Goal: Task Accomplishment & Management: Use online tool/utility

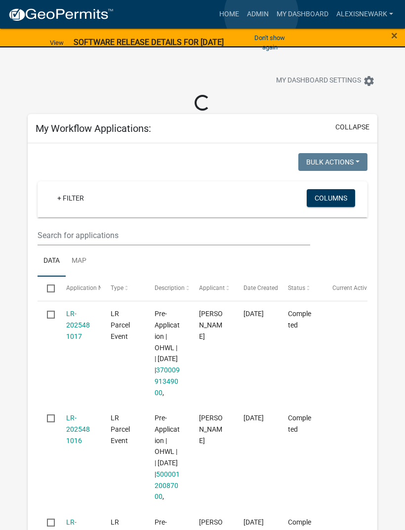
click at [262, 14] on link "Admin" at bounding box center [258, 14] width 30 height 19
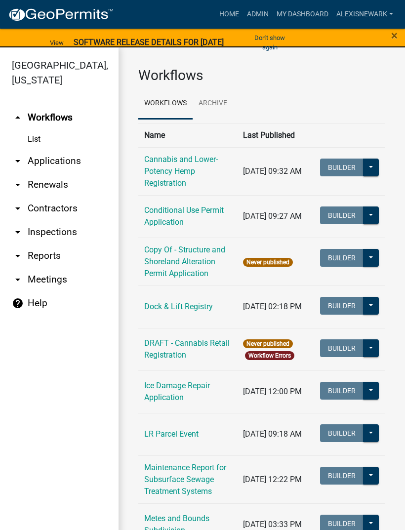
click at [254, 16] on link "Admin" at bounding box center [258, 14] width 30 height 19
click at [57, 172] on link "arrow_drop_down Applications" at bounding box center [59, 161] width 119 height 24
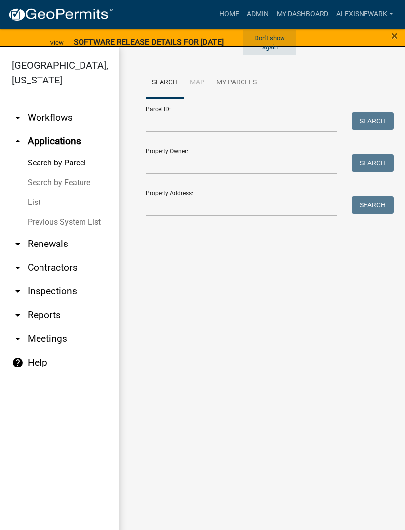
click at [276, 36] on button "Don't show again" at bounding box center [270, 43] width 53 height 26
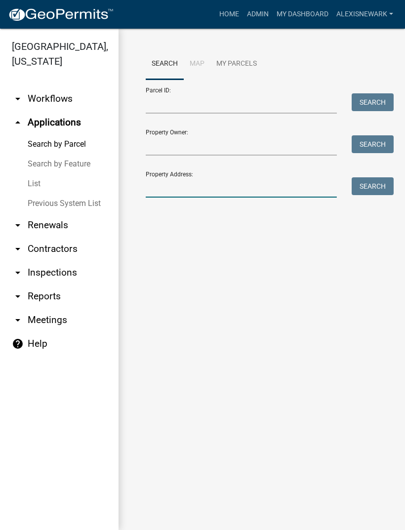
click at [248, 178] on input "Property Address:" at bounding box center [241, 187] width 191 height 20
type input "51749"
click at [377, 185] on button "Search" at bounding box center [373, 186] width 42 height 18
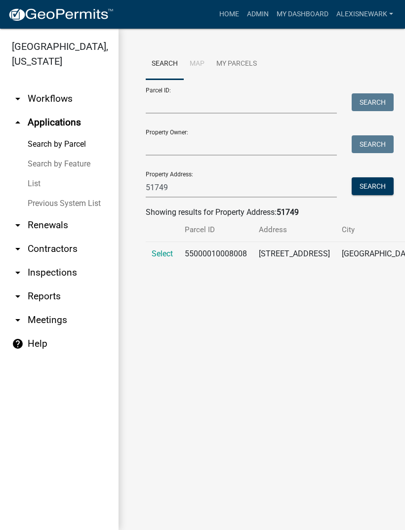
click at [146, 266] on td "Select" at bounding box center [162, 266] width 33 height 48
click at [167, 258] on span "Select" at bounding box center [162, 253] width 21 height 9
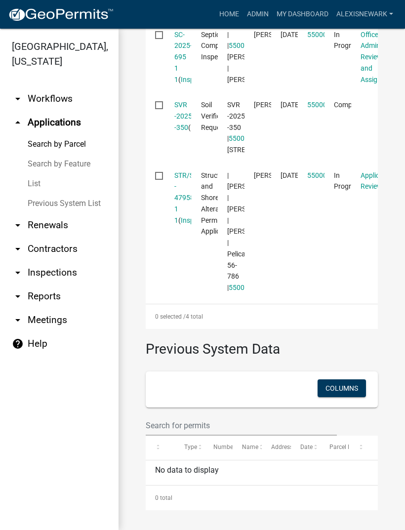
scroll to position [552, 0]
click at [190, 224] on link "STR/SAP - 479589 1 1" at bounding box center [188, 197] width 28 height 53
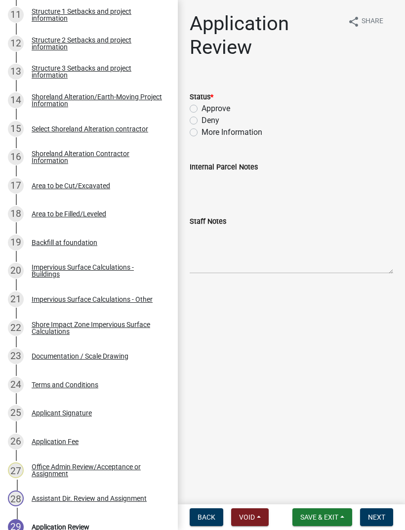
scroll to position [488, 0]
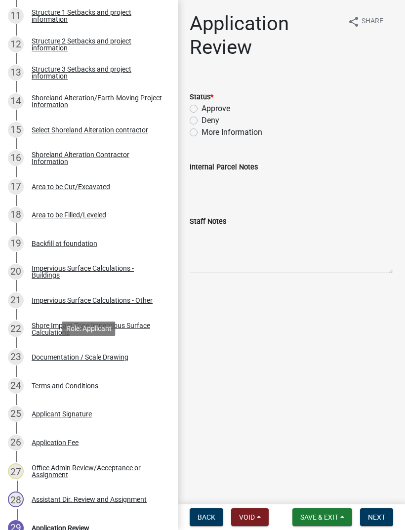
click at [124, 354] on div "Documentation / Scale Drawing" at bounding box center [80, 357] width 97 height 7
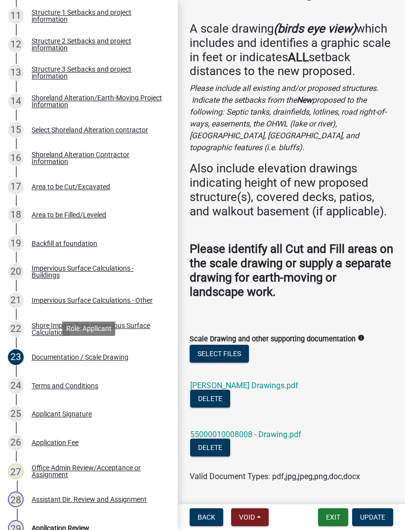
scroll to position [57, 0]
click at [253, 430] on link "55000010008008 - Drawing.pdf" at bounding box center [245, 434] width 111 height 9
